Goal: Information Seeking & Learning: Learn about a topic

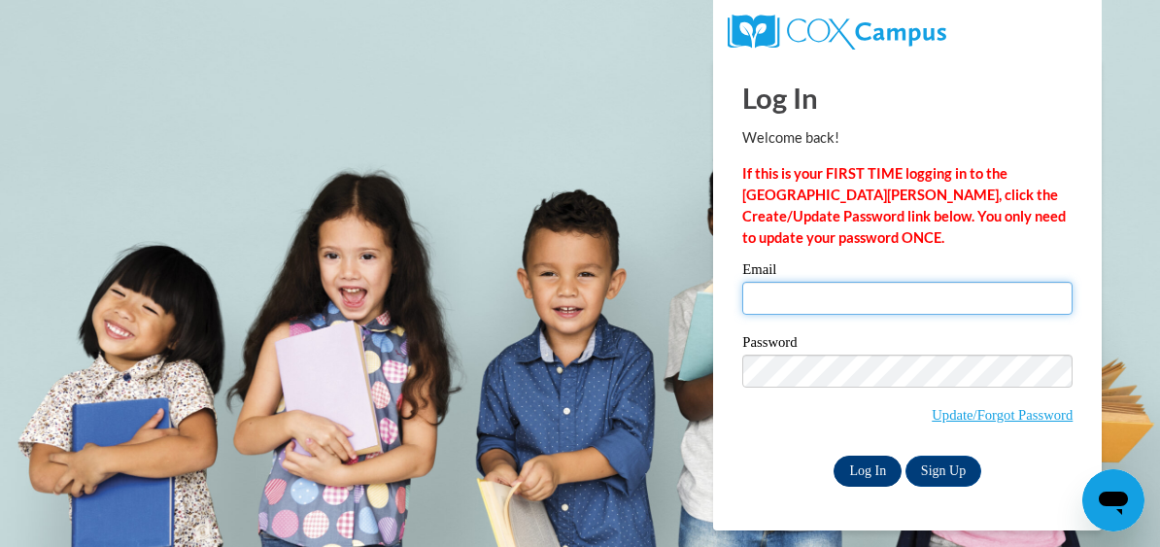
type input "logan.okita@k12.hi.us"
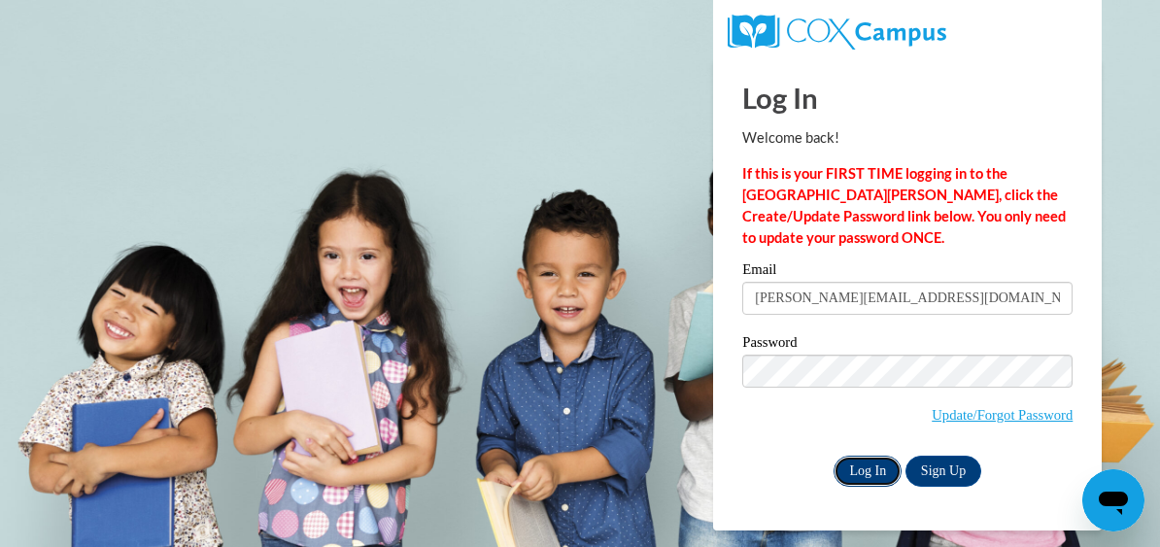
click at [869, 477] on input "Log In" at bounding box center [868, 471] width 68 height 31
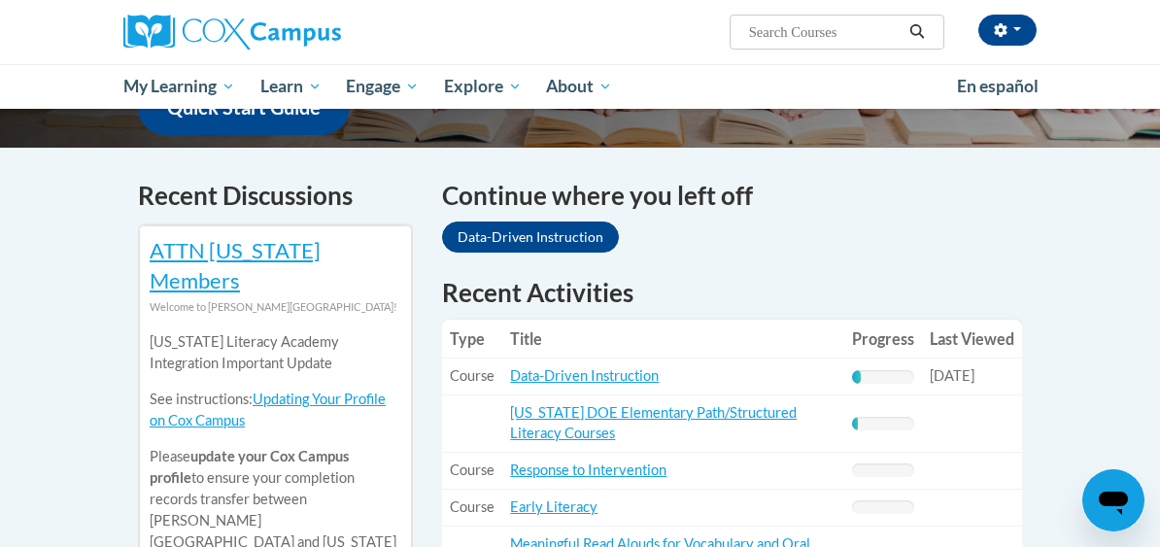
scroll to position [564, 0]
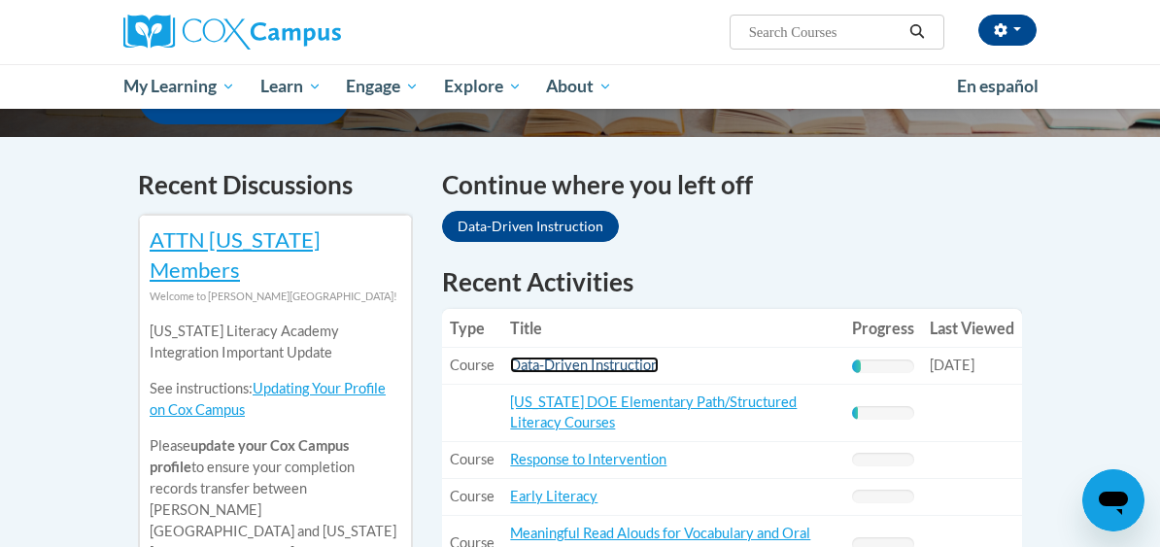
click at [584, 357] on link "Data-Driven Instruction" at bounding box center [584, 365] width 149 height 17
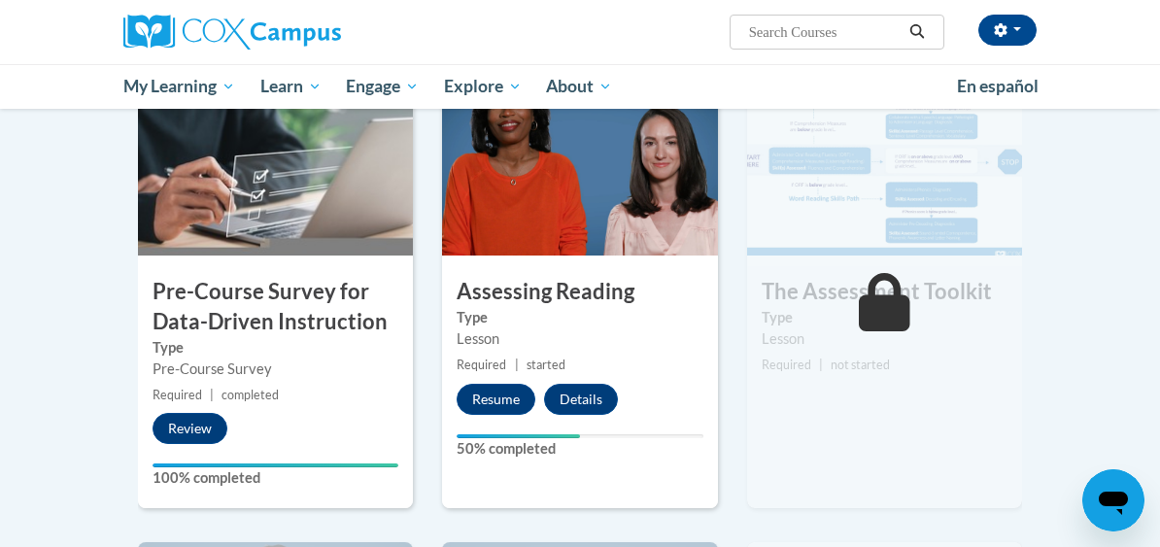
scroll to position [476, 0]
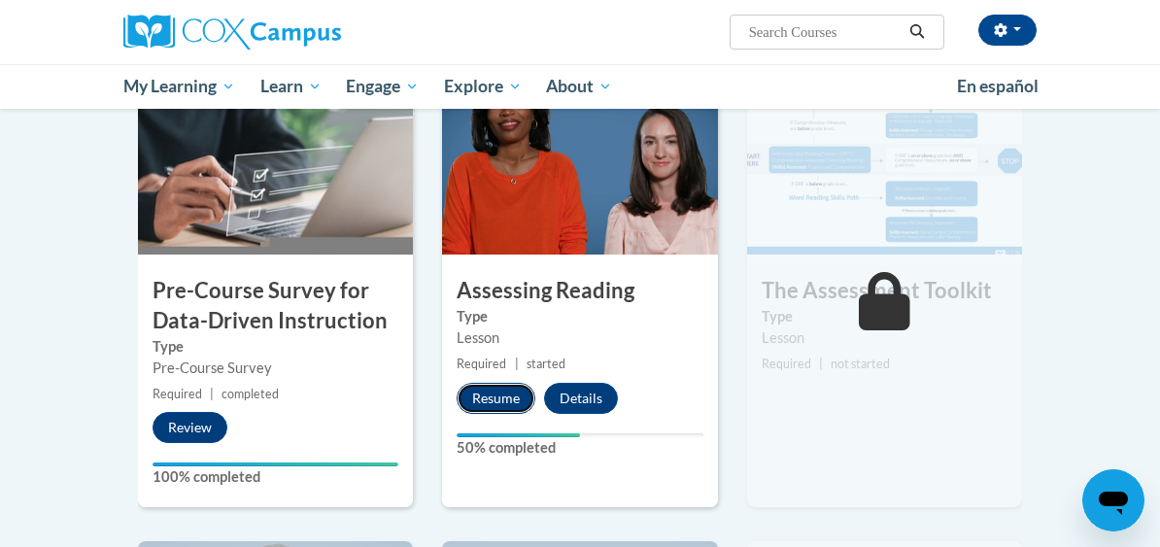
click at [504, 408] on button "Resume" at bounding box center [496, 398] width 79 height 31
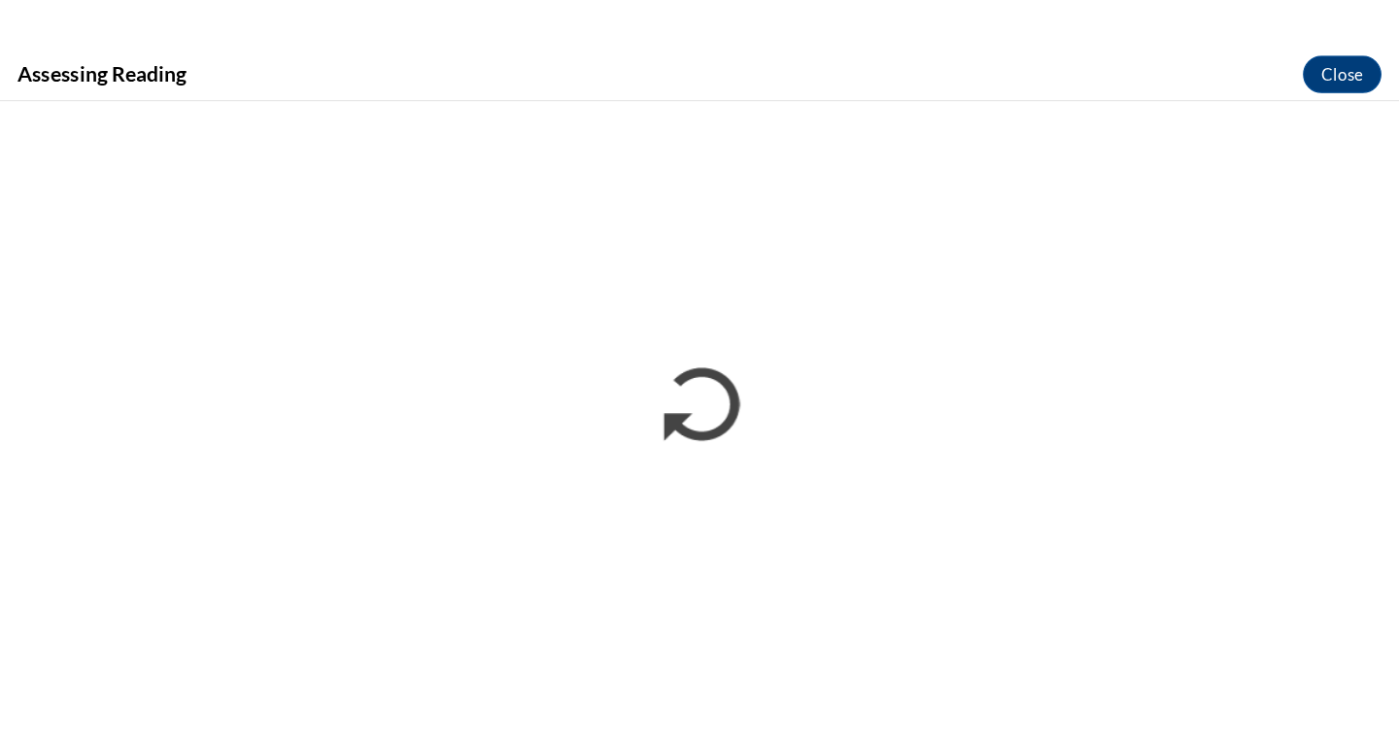
scroll to position [0, 0]
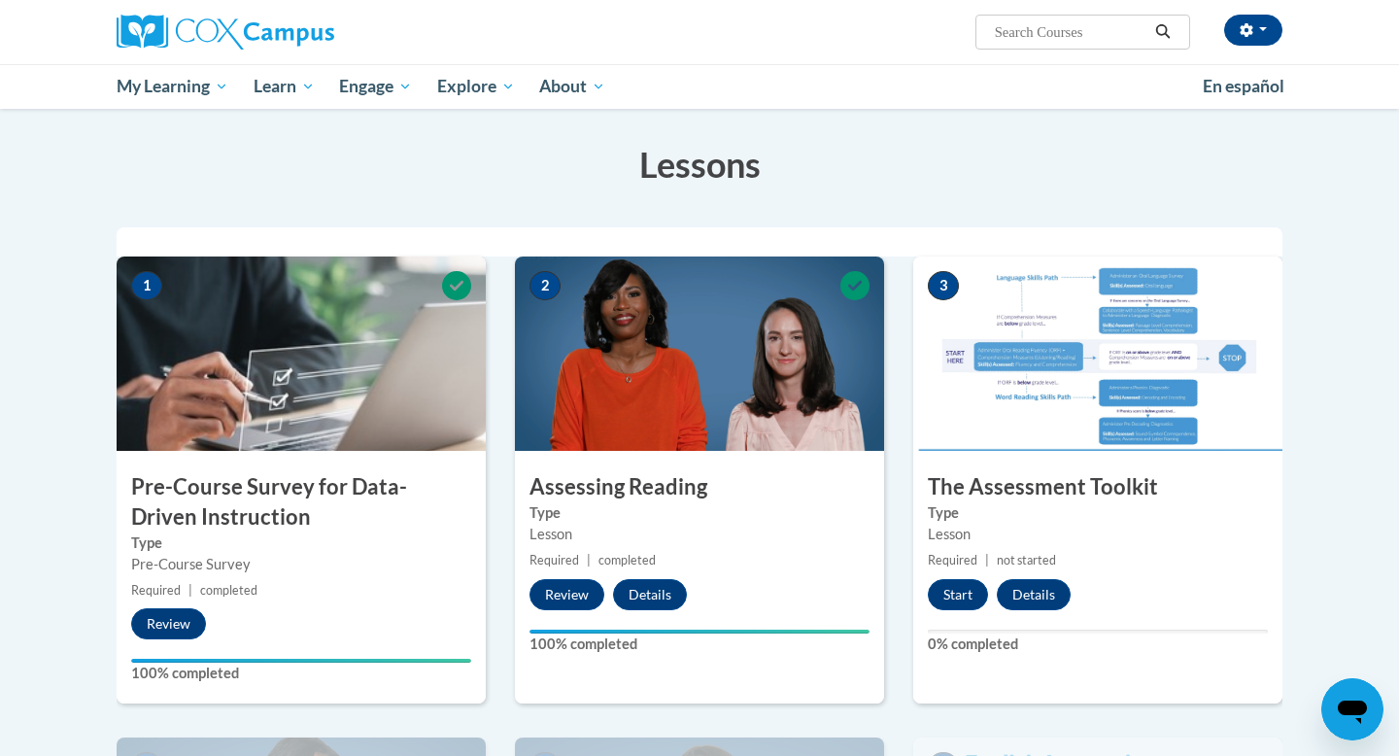
scroll to position [323, 0]
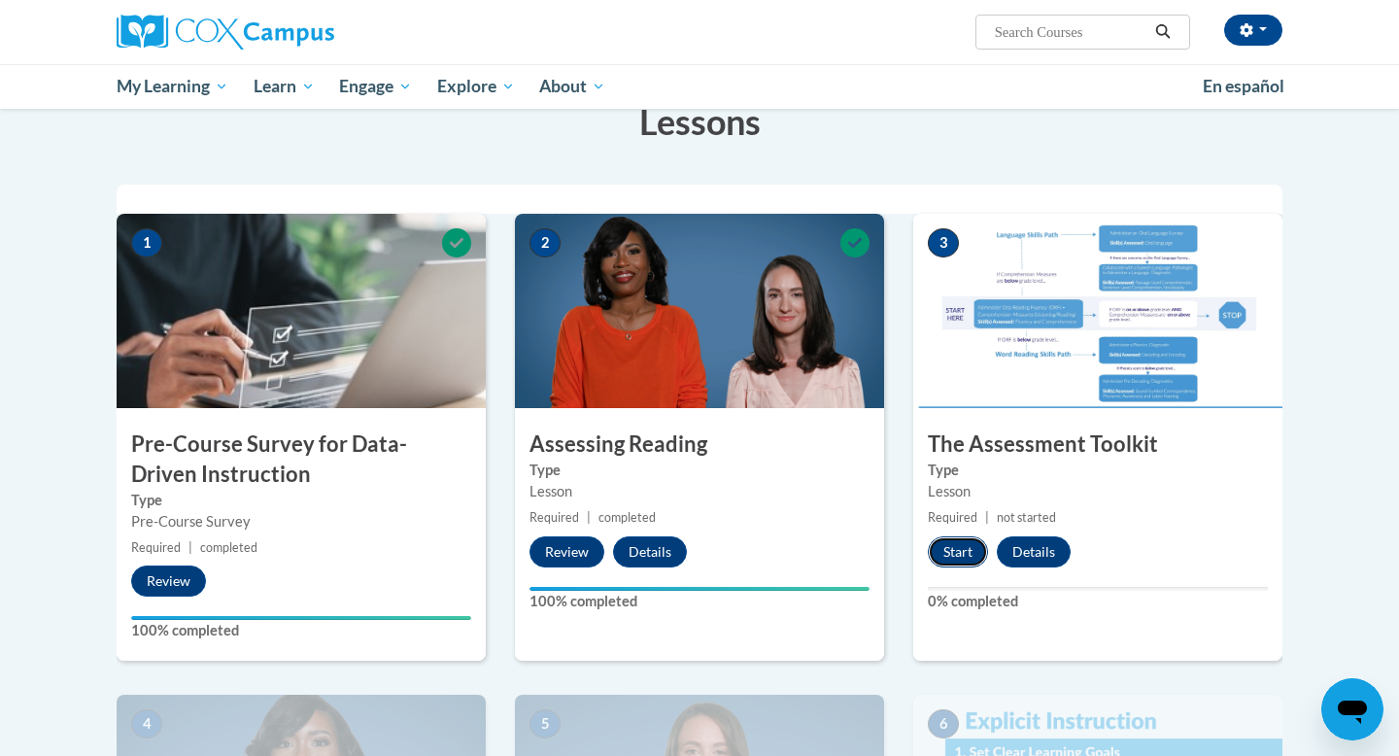
click at [965, 548] on button "Start" at bounding box center [958, 551] width 60 height 31
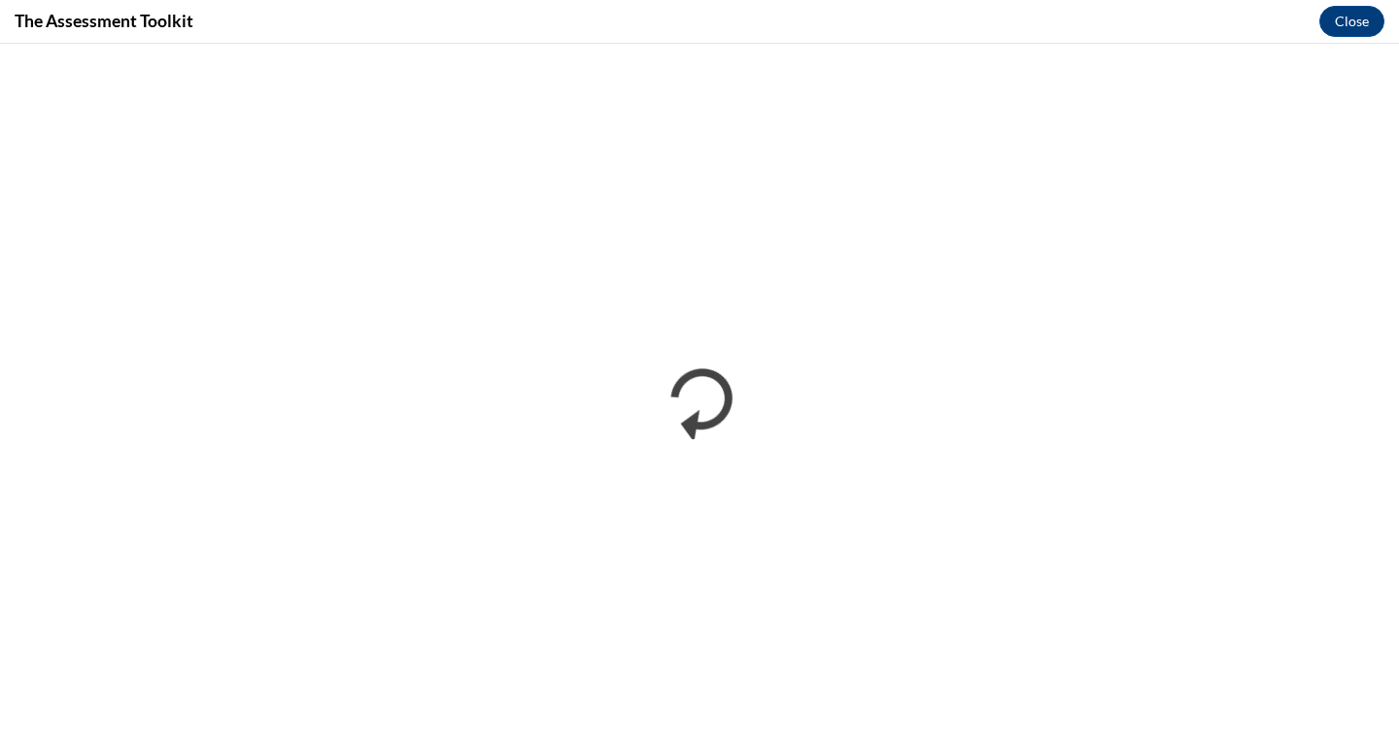
scroll to position [0, 0]
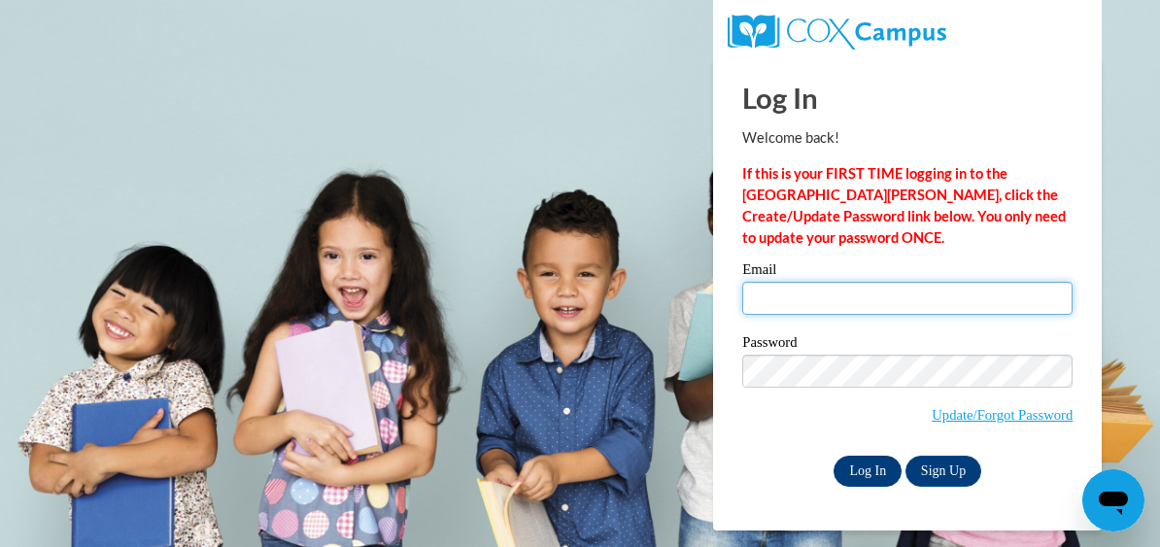
type input "logan.okita@k12.hi.us"
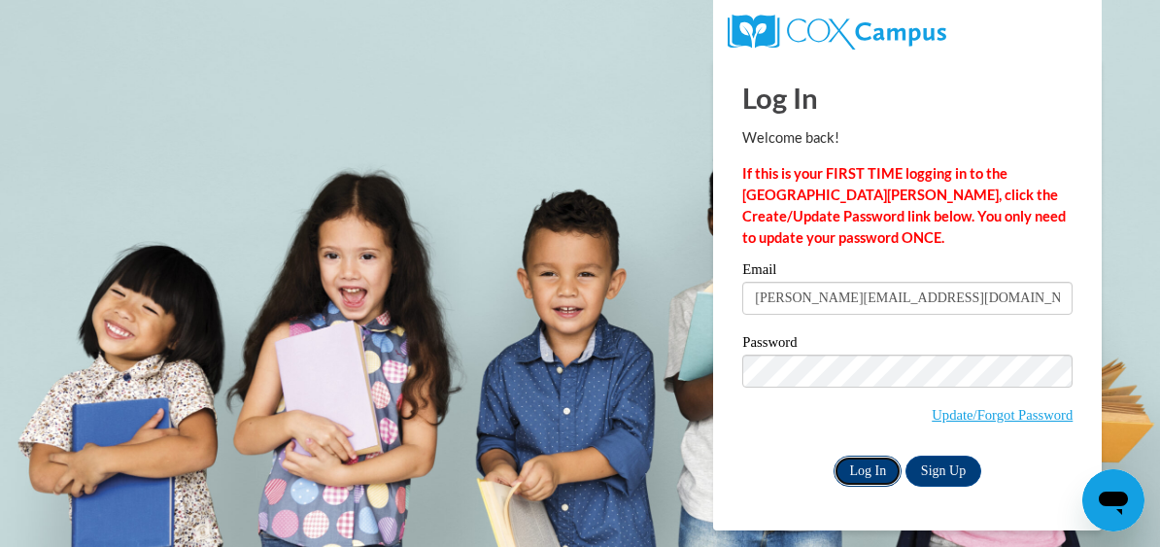
click at [845, 473] on input "Log In" at bounding box center [868, 471] width 68 height 31
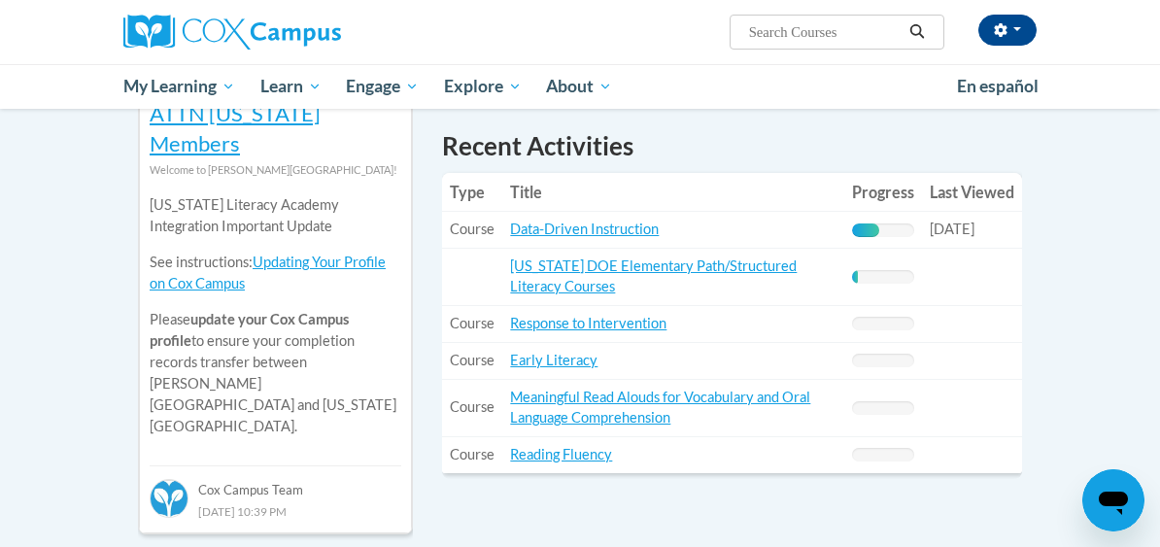
scroll to position [686, 0]
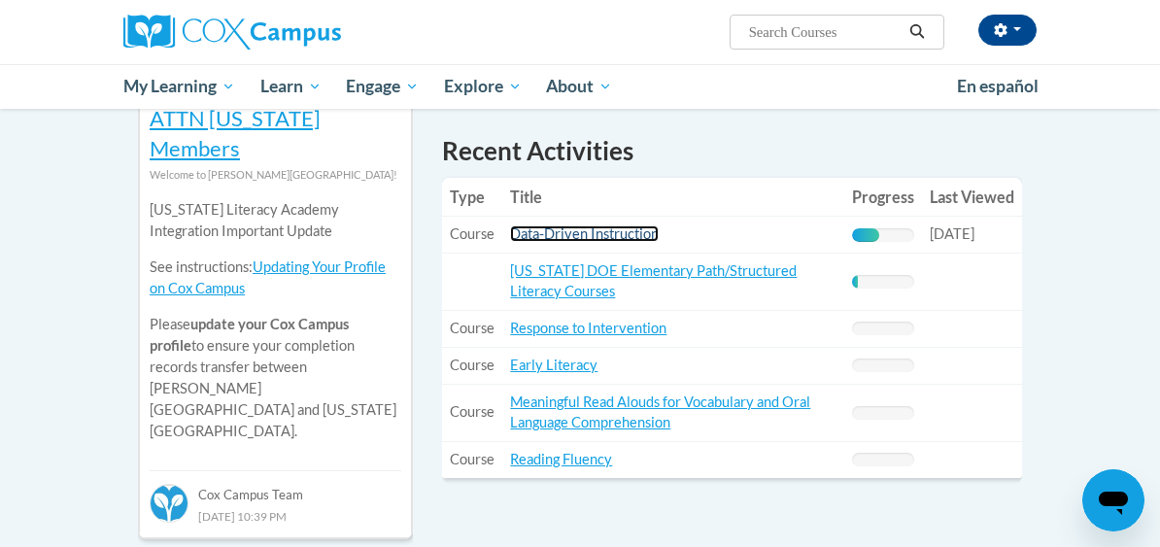
click at [623, 225] on link "Data-Driven Instruction" at bounding box center [584, 233] width 149 height 17
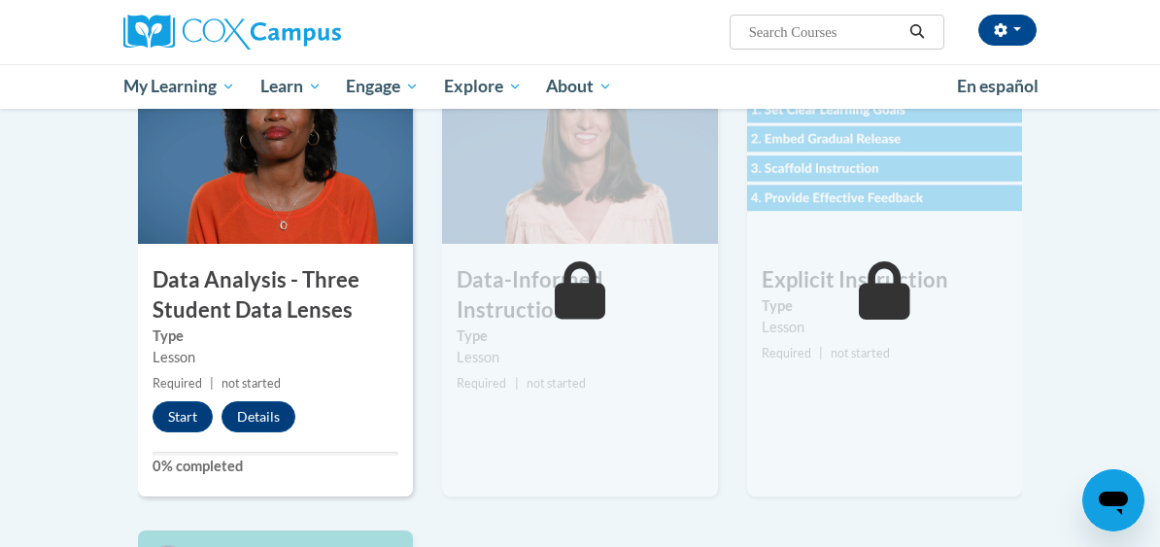
scroll to position [970, 0]
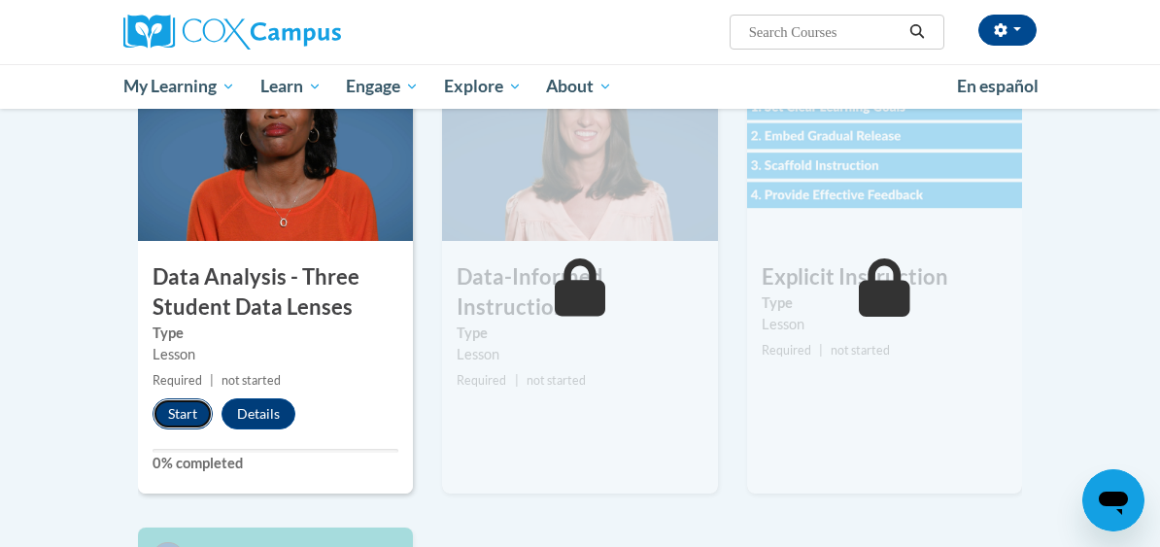
click at [175, 411] on button "Start" at bounding box center [183, 413] width 60 height 31
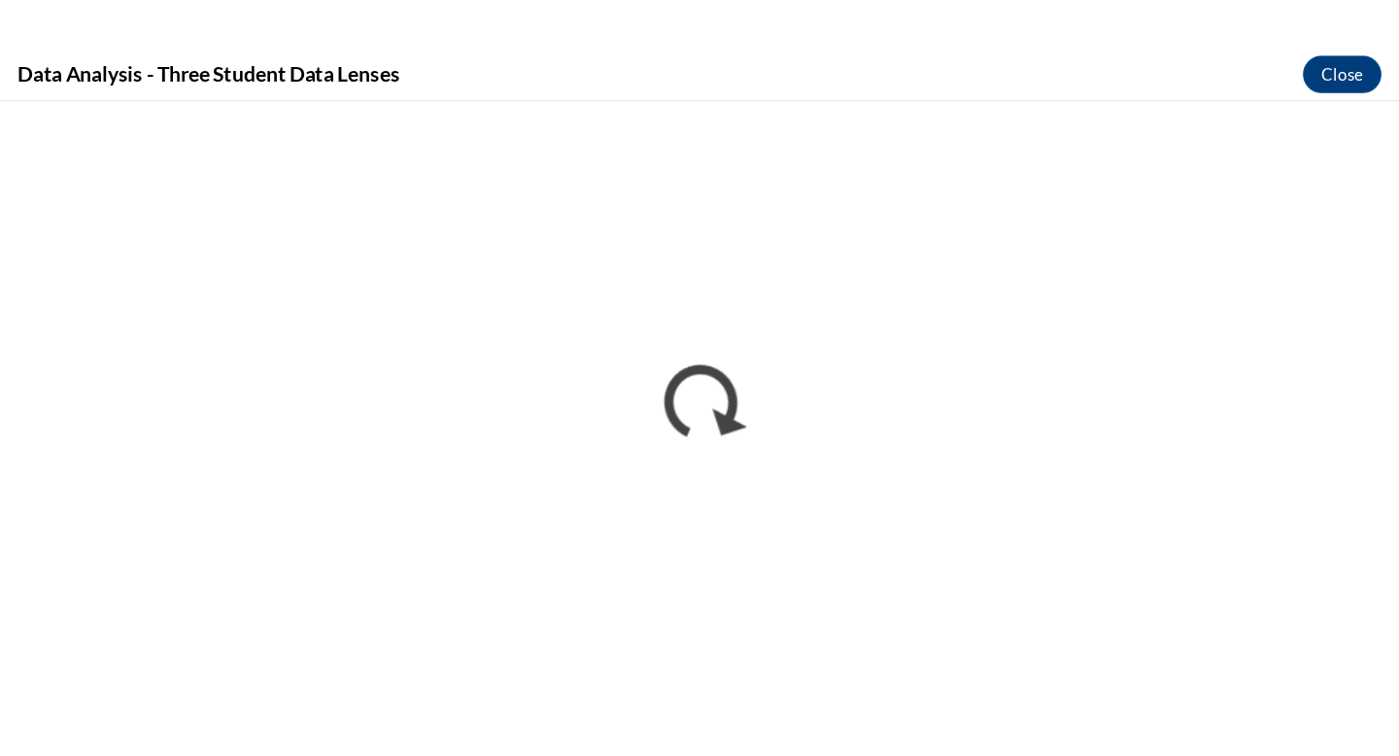
scroll to position [0, 0]
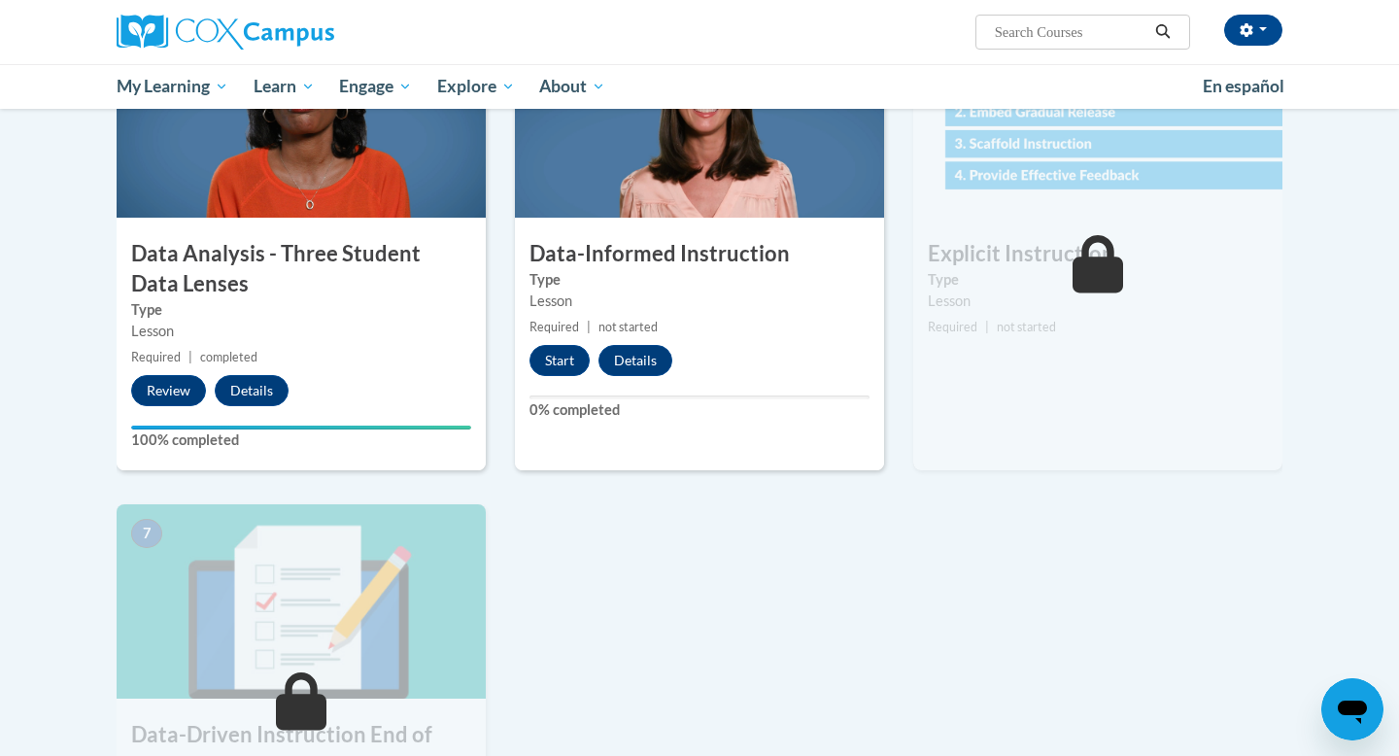
scroll to position [979, 0]
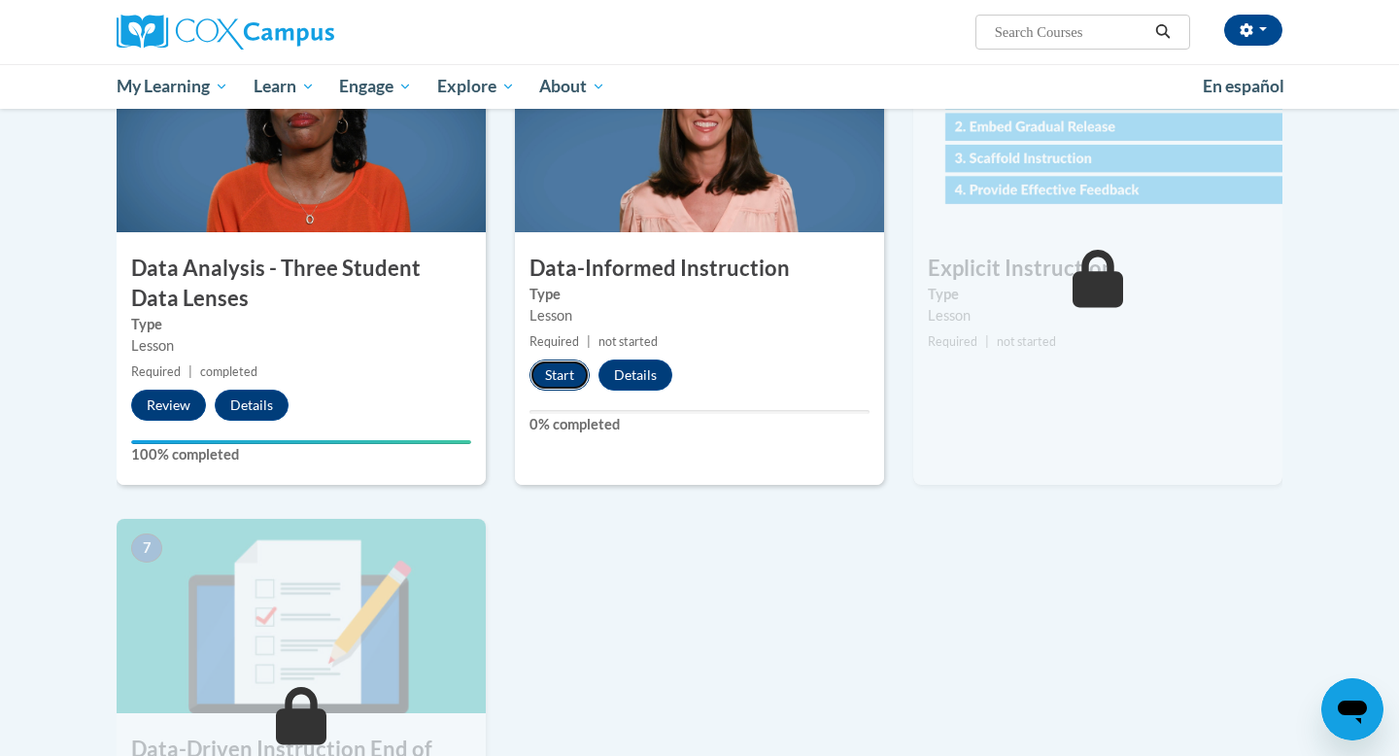
click at [562, 368] on button "Start" at bounding box center [559, 374] width 60 height 31
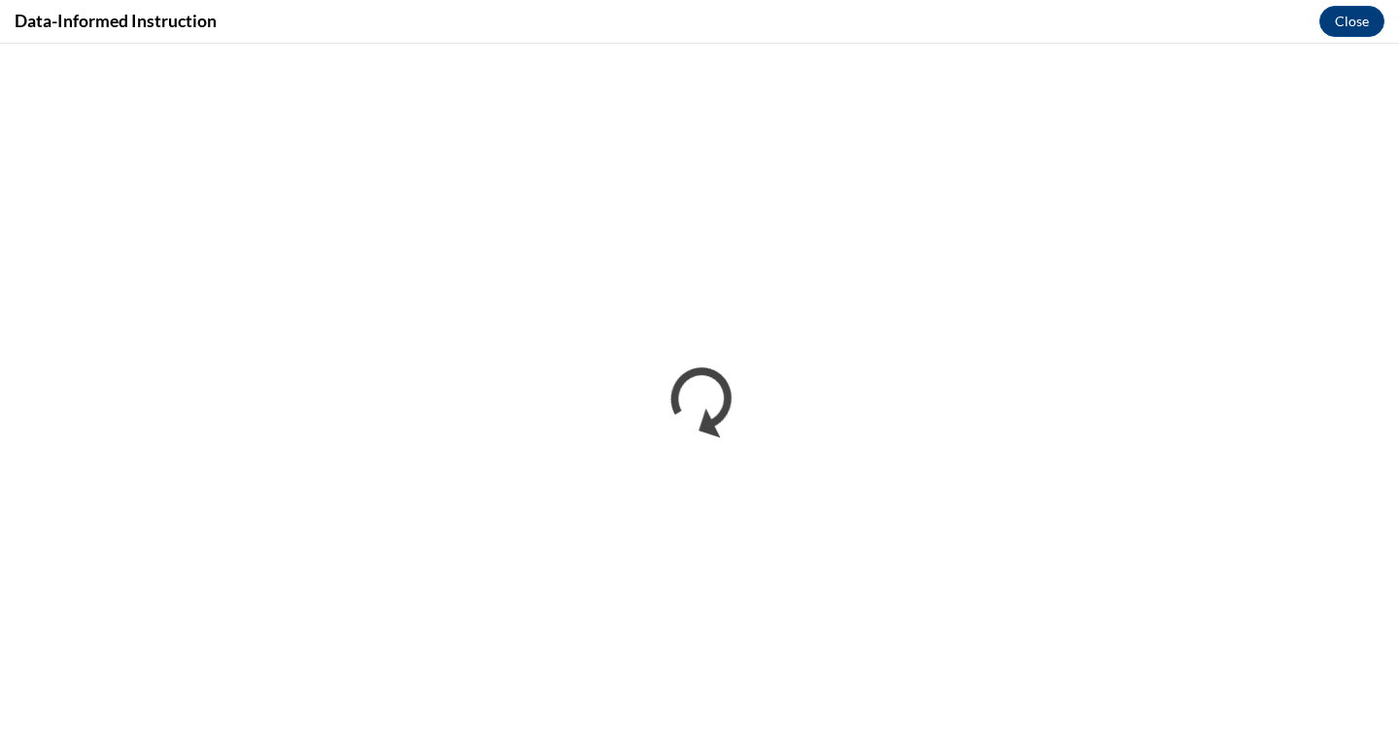
scroll to position [0, 0]
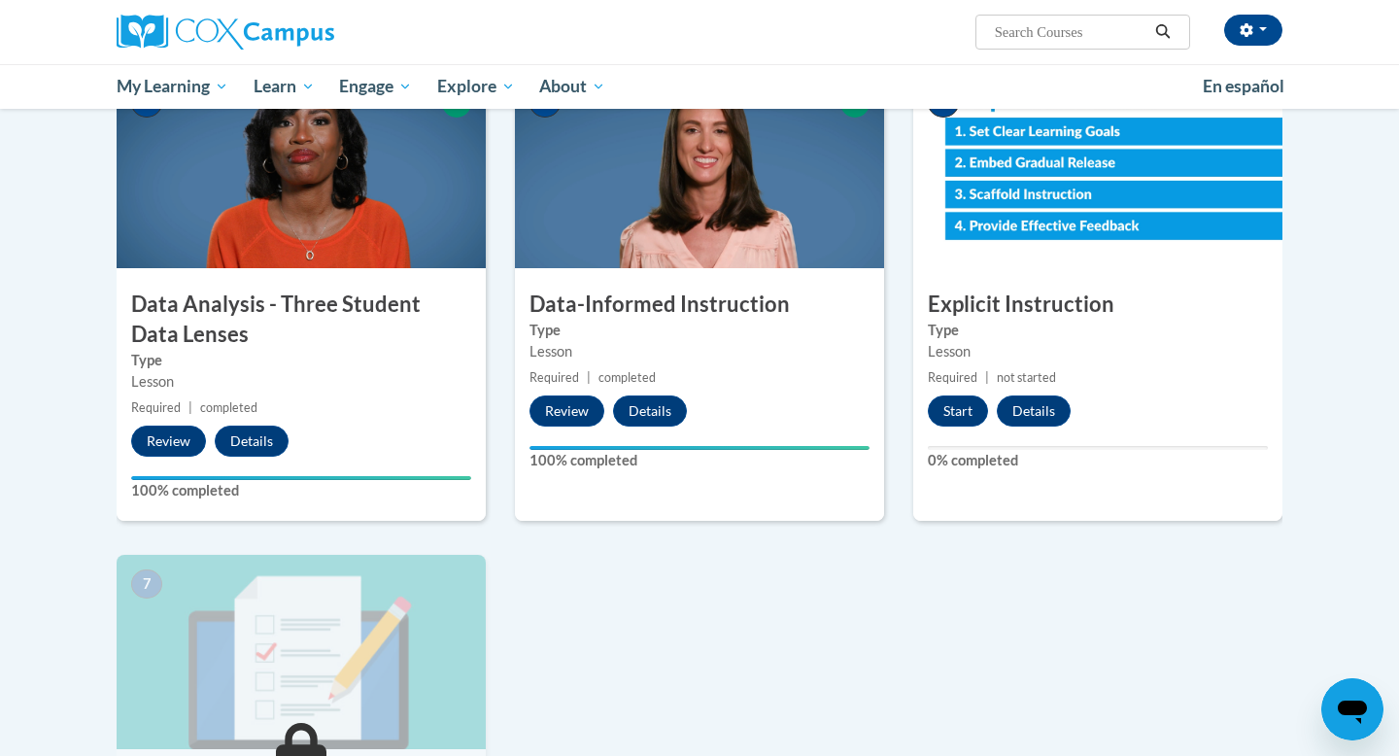
scroll to position [978, 0]
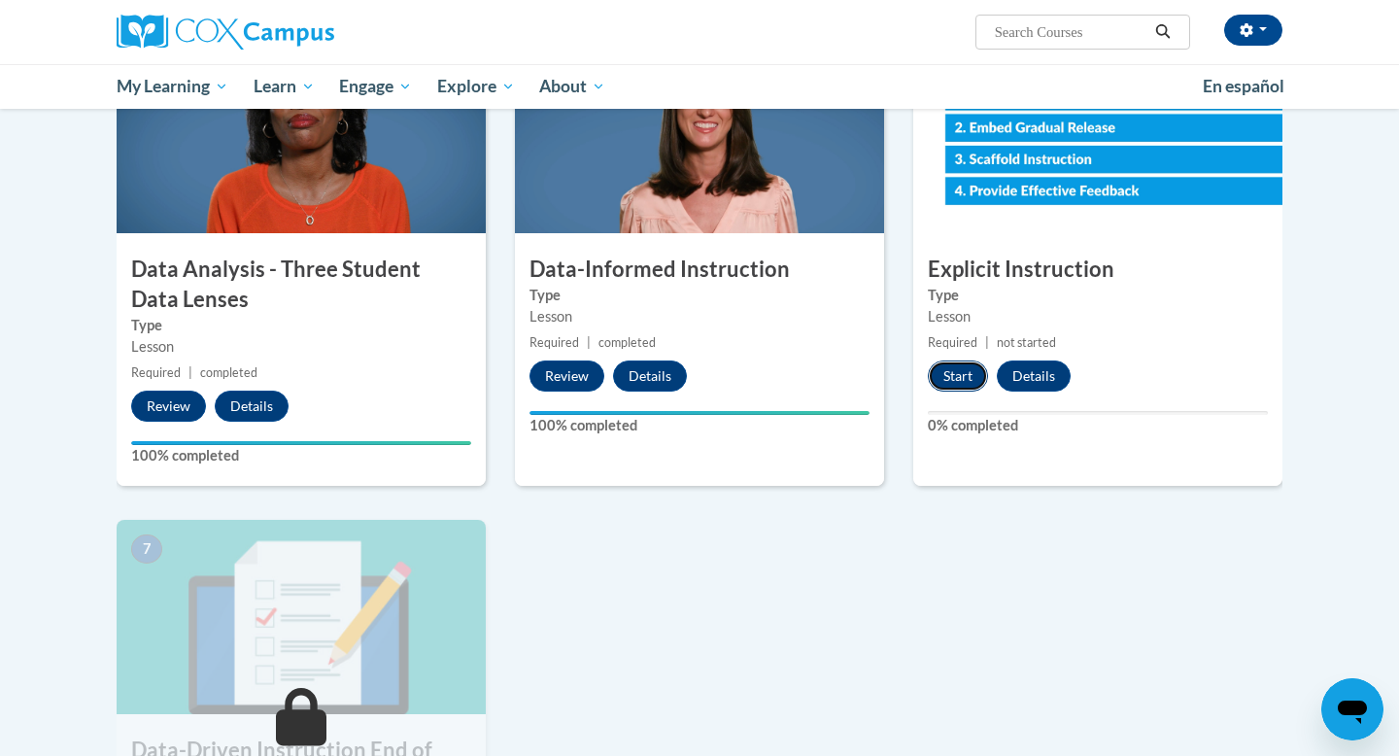
click at [952, 373] on button "Start" at bounding box center [958, 375] width 60 height 31
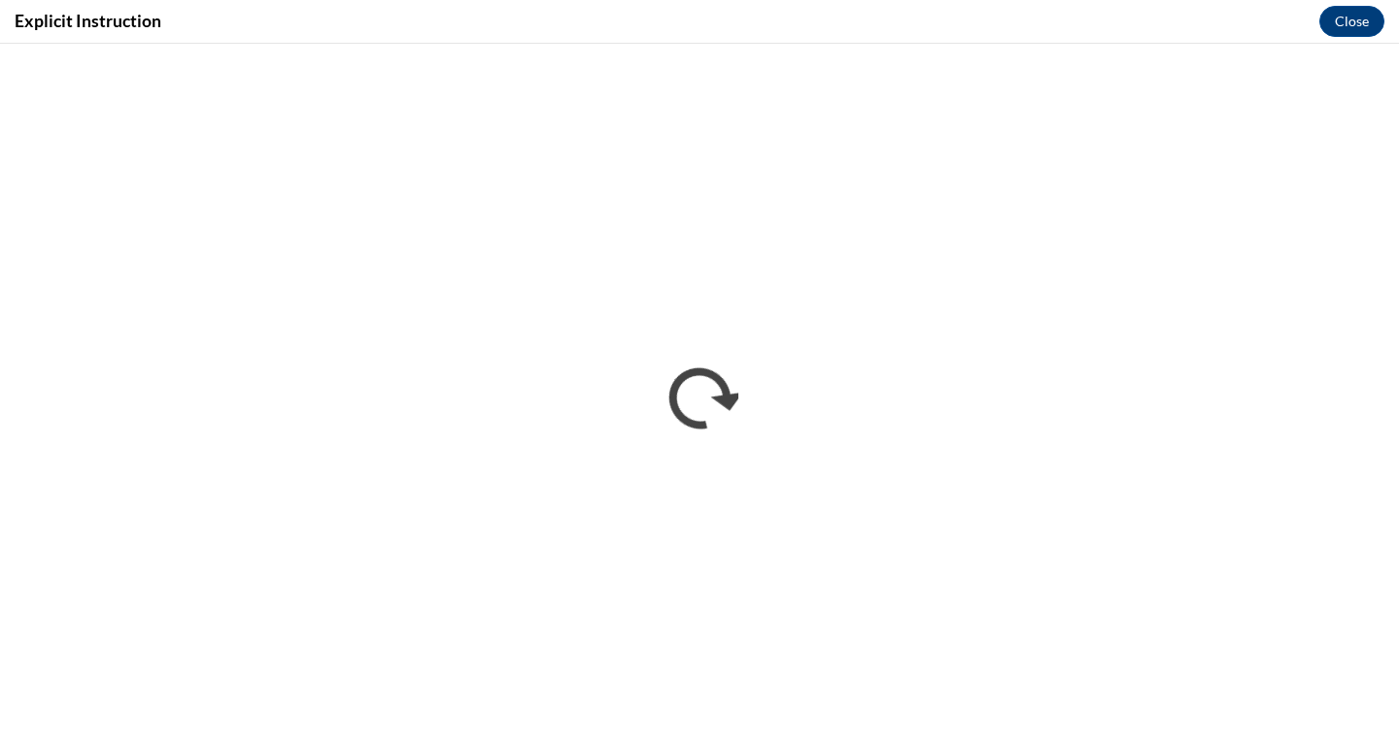
scroll to position [0, 0]
